Goal: Transaction & Acquisition: Obtain resource

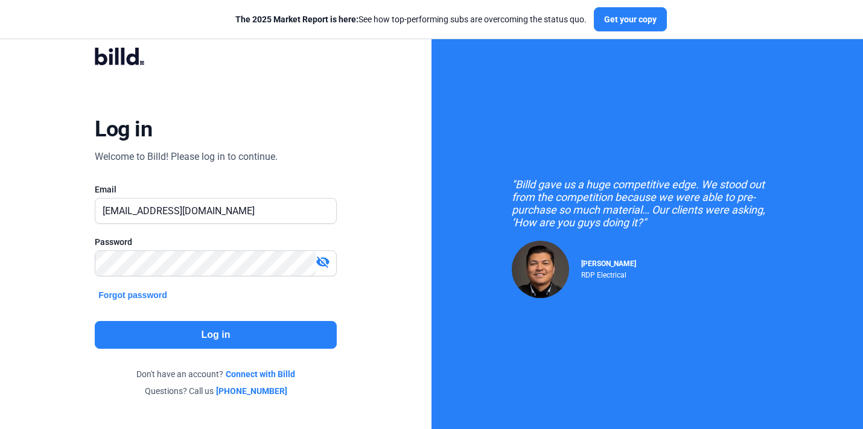
click at [279, 335] on button "Log in" at bounding box center [215, 335] width 241 height 28
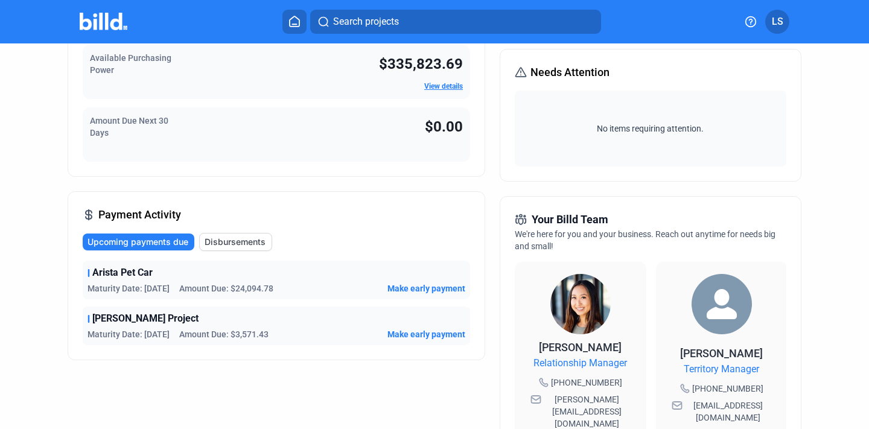
scroll to position [173, 0]
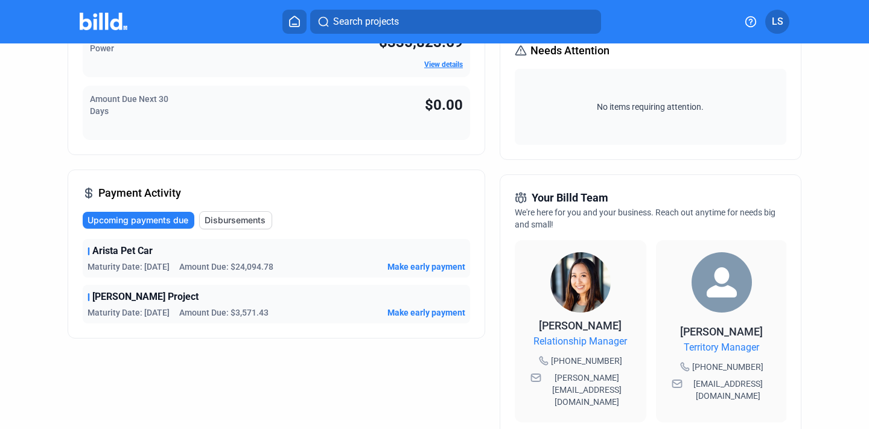
click at [343, 224] on div "Upcoming payments due Disbursements" at bounding box center [276, 220] width 387 height 18
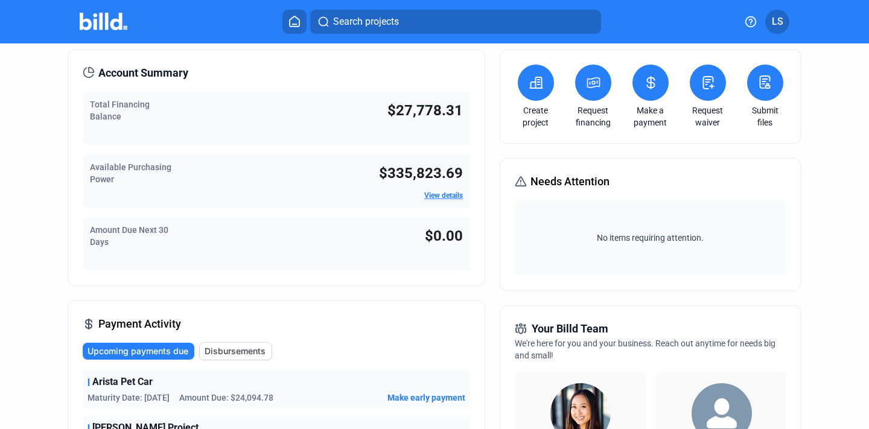
scroll to position [5, 0]
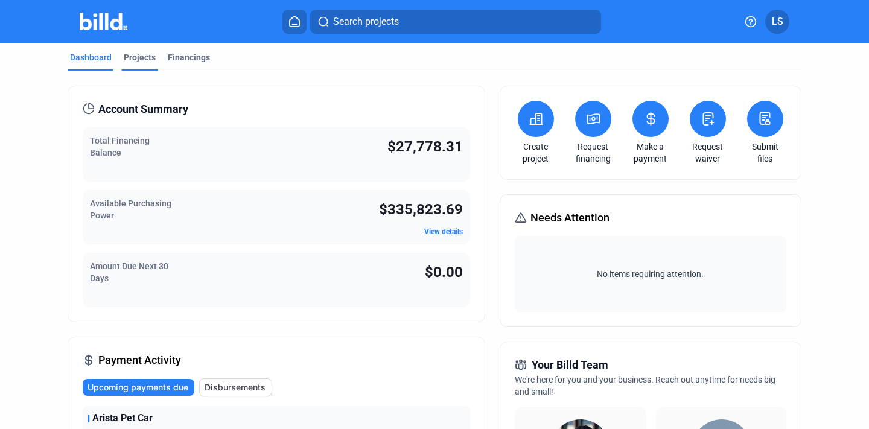
click at [136, 61] on div "Projects" at bounding box center [140, 57] width 32 height 12
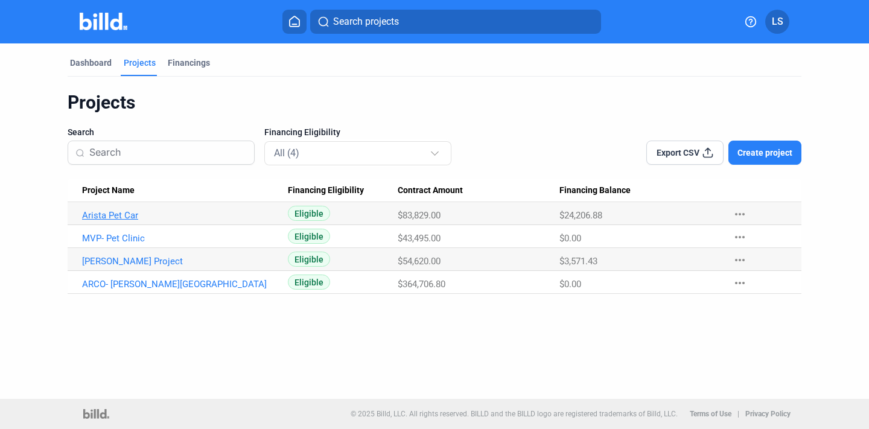
click at [134, 213] on link "Arista Pet Car" at bounding box center [179, 215] width 195 height 11
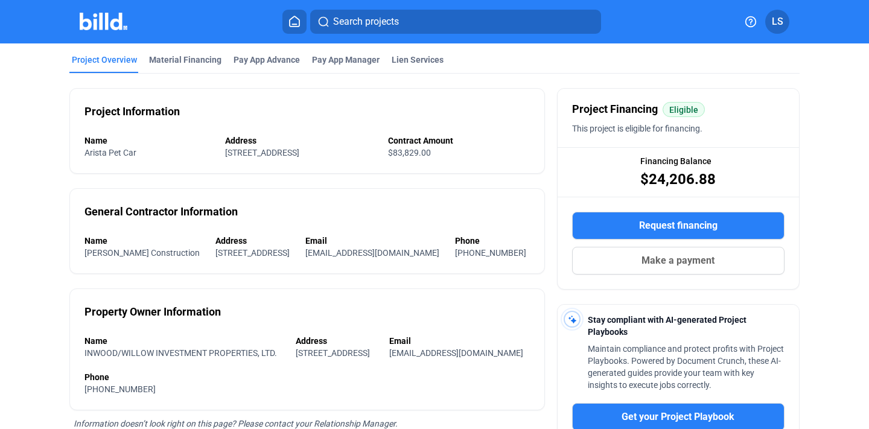
scroll to position [55, 0]
click at [586, 224] on button "Request financing" at bounding box center [678, 225] width 212 height 28
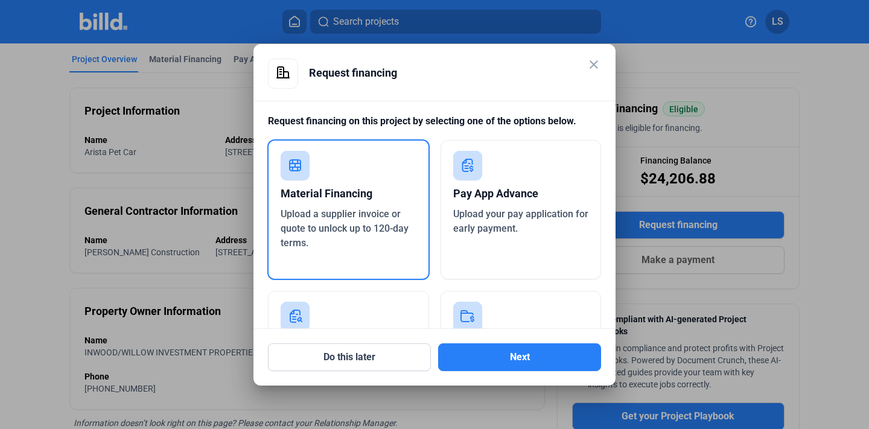
click at [497, 202] on div "Pay App Advance" at bounding box center [521, 193] width 136 height 27
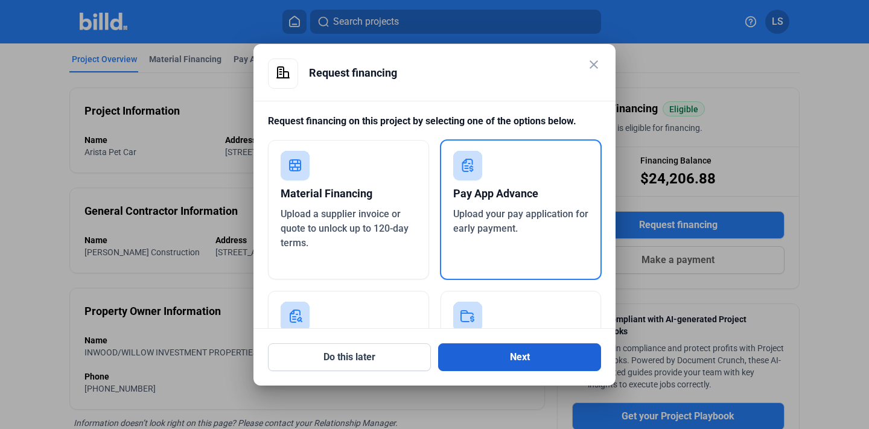
click at [510, 360] on button "Next" at bounding box center [519, 357] width 163 height 28
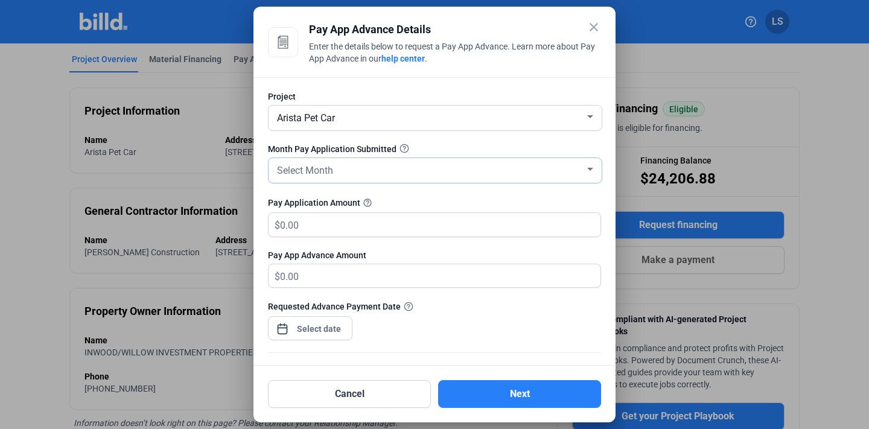
click at [467, 171] on div "Select Month" at bounding box center [429, 169] width 310 height 17
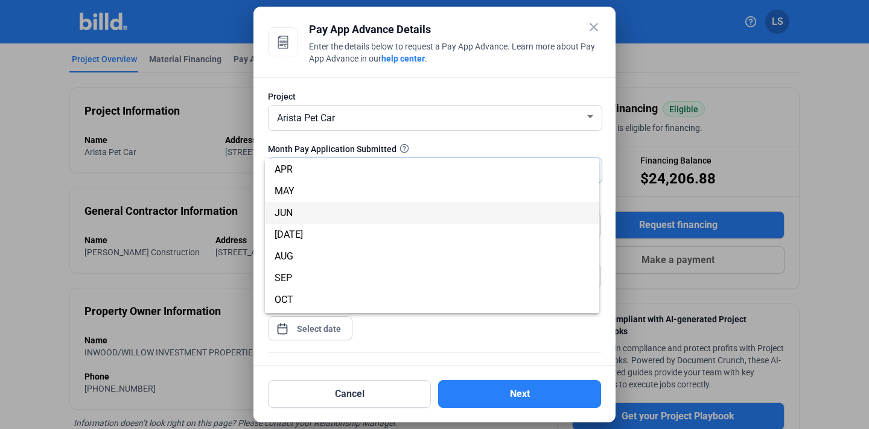
scroll to position [68, 0]
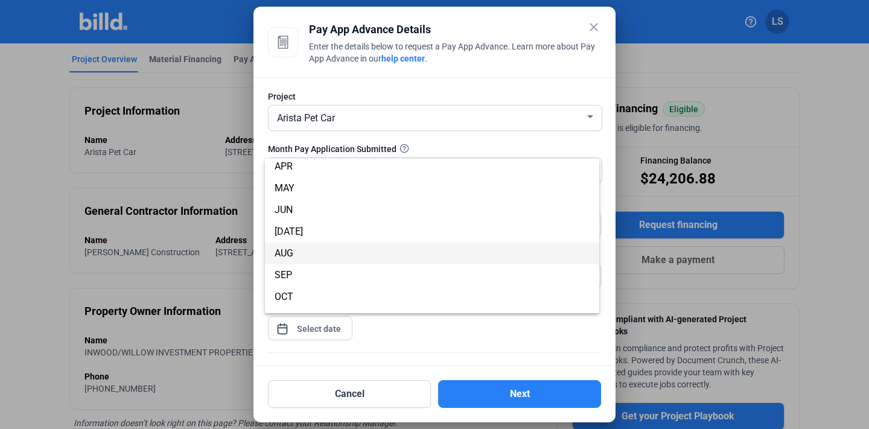
click at [386, 255] on span "AUG" at bounding box center [431, 253] width 315 height 22
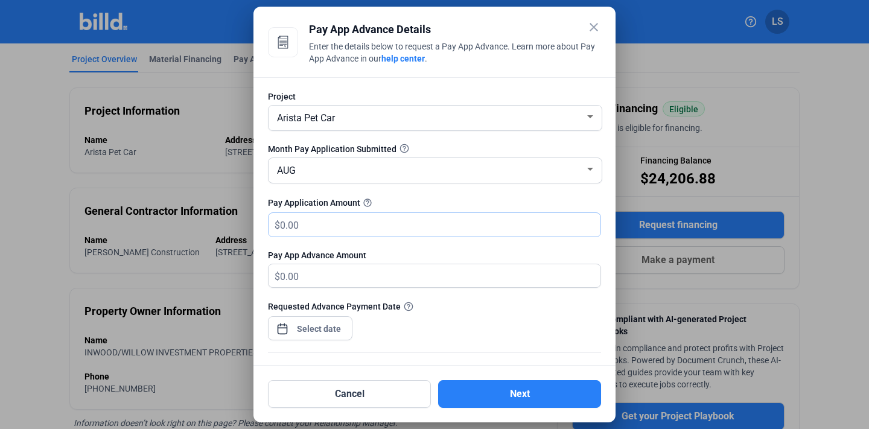
click at [395, 229] on input "text" at bounding box center [433, 225] width 306 height 24
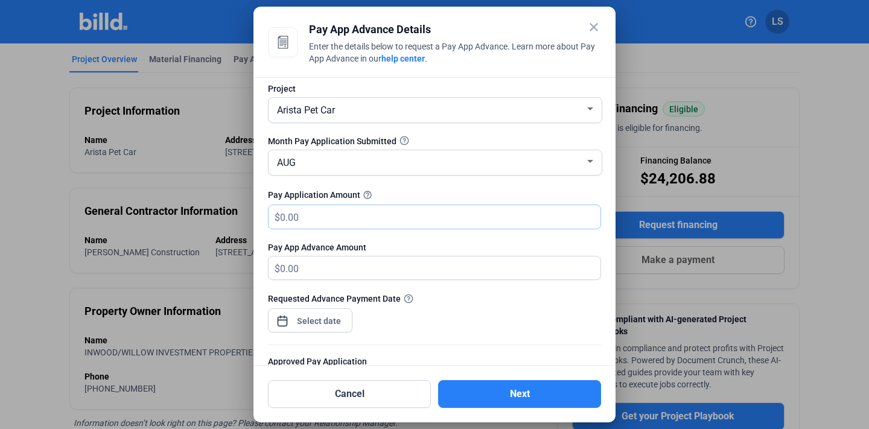
scroll to position [62, 0]
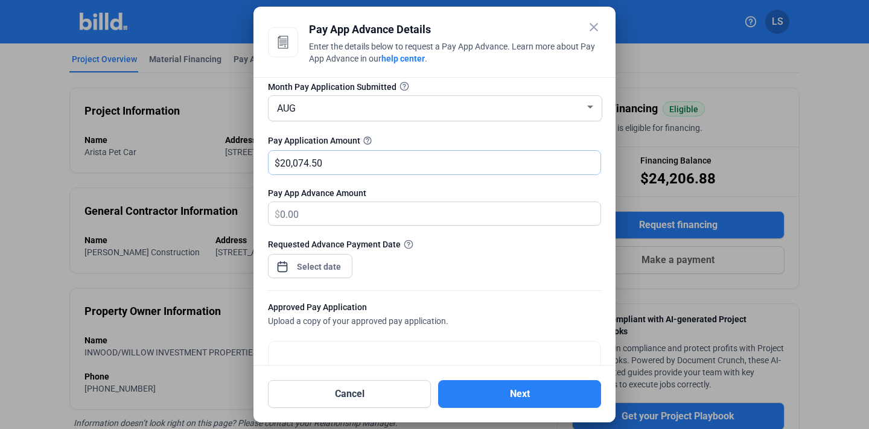
type input "20,074.50"
click at [315, 267] on div "close Pay App Advance Details Enter the details below to request a Pay App Adva…" at bounding box center [434, 214] width 869 height 429
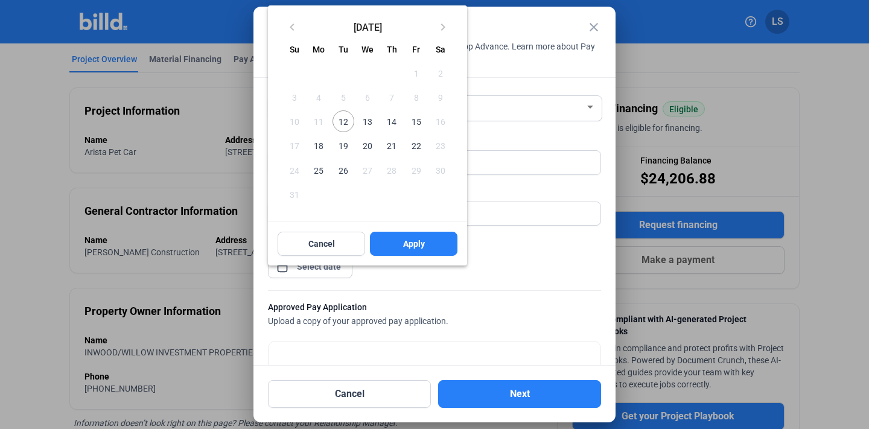
click at [416, 117] on span "15" at bounding box center [416, 121] width 22 height 22
click at [416, 244] on span "Apply" at bounding box center [414, 244] width 22 height 12
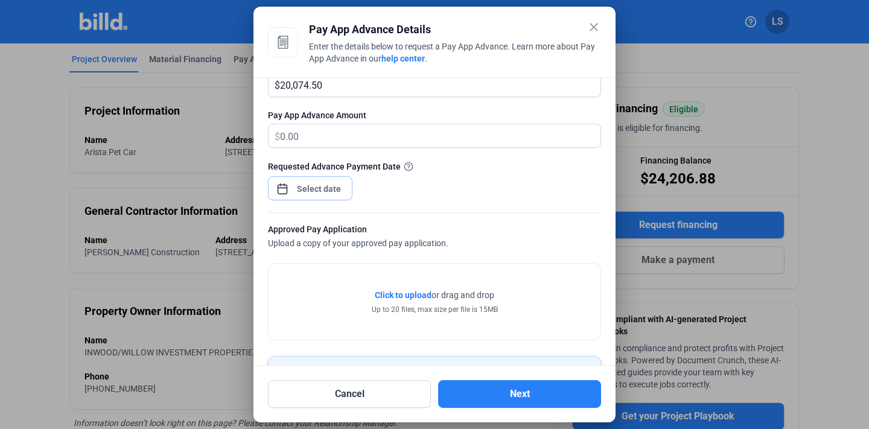
scroll to position [142, 0]
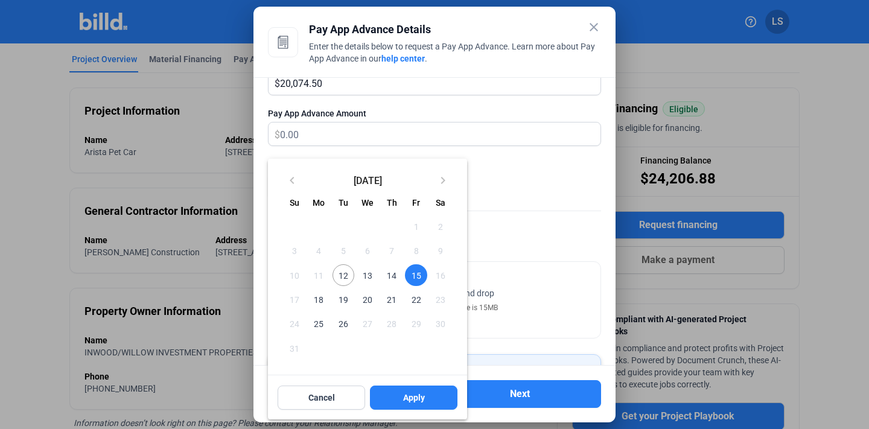
click at [420, 274] on span "15" at bounding box center [416, 275] width 22 height 22
click at [405, 271] on span "15" at bounding box center [416, 275] width 22 height 22
click at [423, 395] on span "Apply" at bounding box center [414, 397] width 22 height 12
click at [421, 391] on span "Apply" at bounding box center [414, 397] width 22 height 12
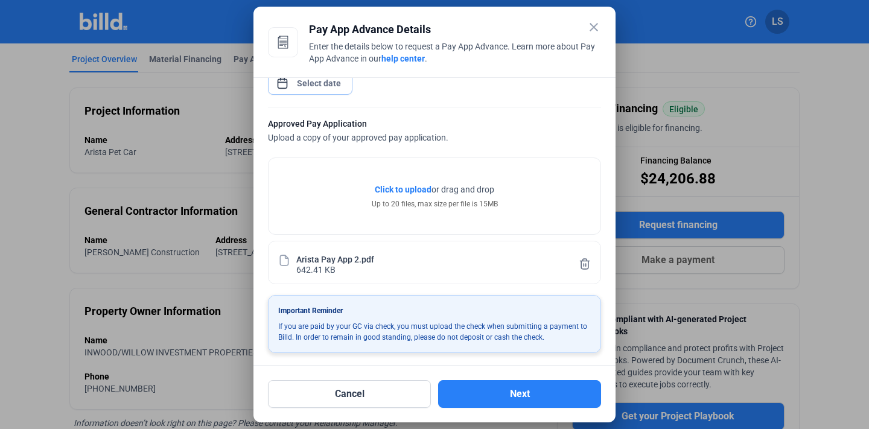
scroll to position [249, 0]
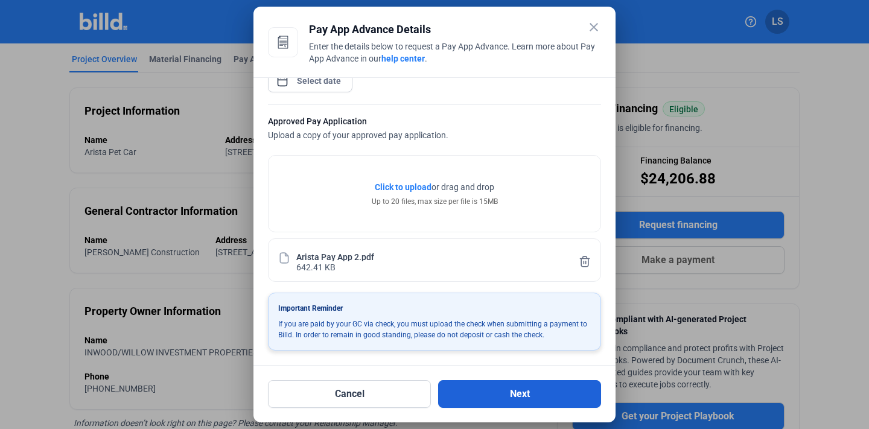
click at [476, 391] on button "Next" at bounding box center [519, 394] width 163 height 28
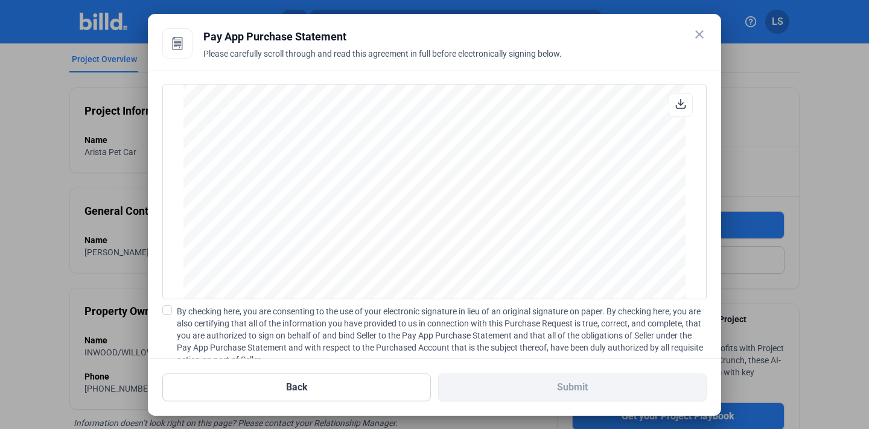
scroll to position [1576, 0]
click at [170, 306] on span at bounding box center [167, 310] width 10 height 10
click at [0, 0] on input "By checking here, you are consenting to the use of your electronic signature in…" at bounding box center [0, 0] width 0 height 0
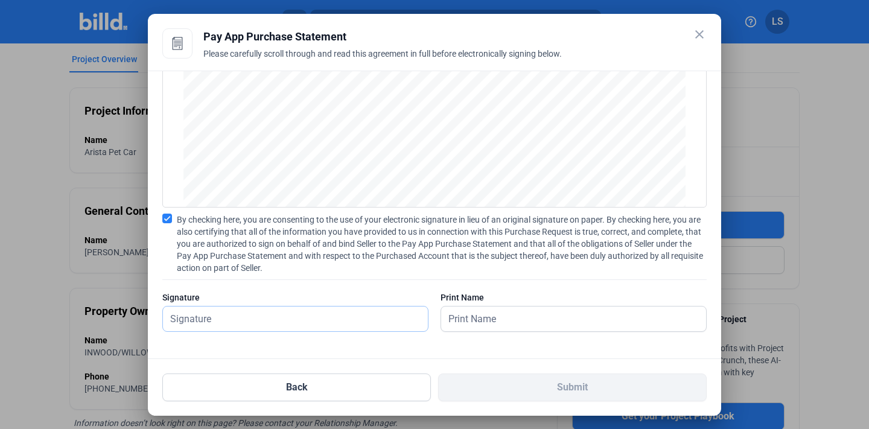
click at [248, 322] on input "text" at bounding box center [289, 318] width 252 height 25
type input "H"
type input "[PERSON_NAME] [PERSON_NAME]"
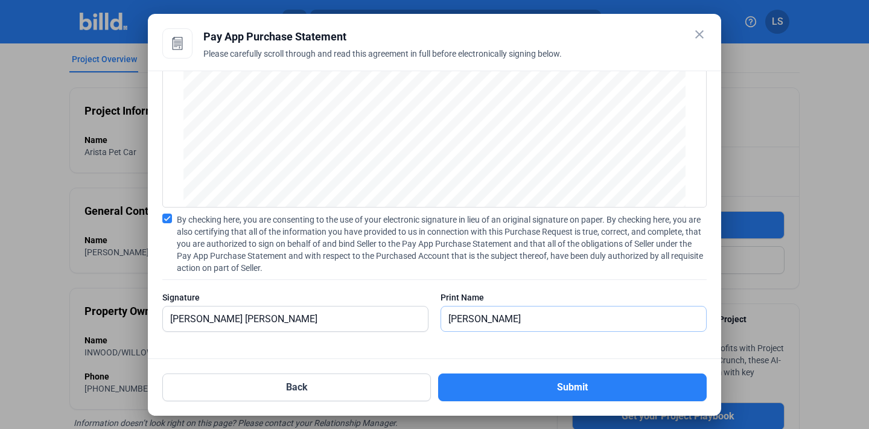
type input "[PERSON_NAME] [PERSON_NAME]"
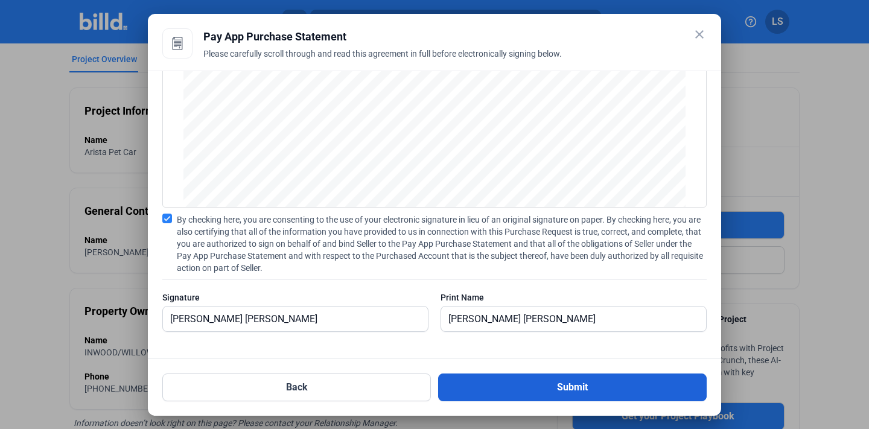
click at [531, 385] on button "Submit" at bounding box center [572, 387] width 268 height 28
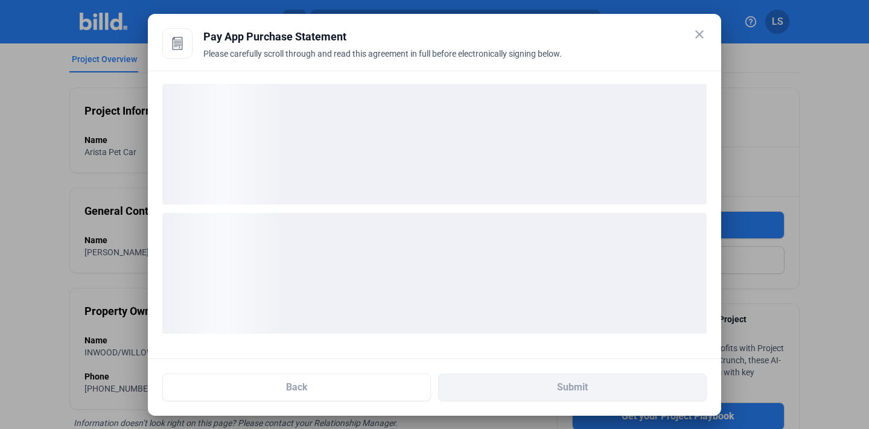
scroll to position [0, 0]
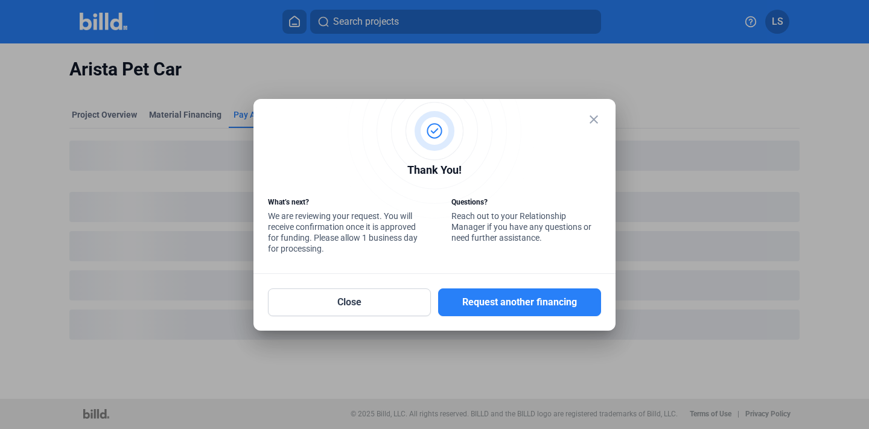
click at [597, 120] on mat-icon "close" at bounding box center [593, 119] width 14 height 14
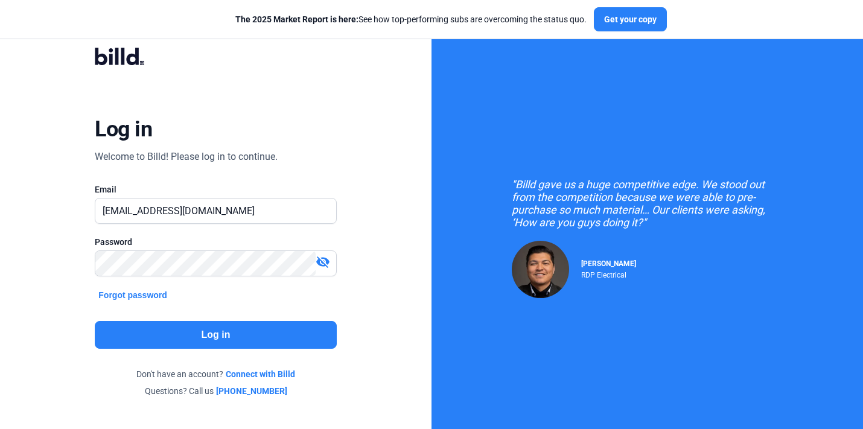
click at [315, 335] on button "Log in" at bounding box center [215, 335] width 241 height 28
